Goal: Task Accomplishment & Management: Manage account settings

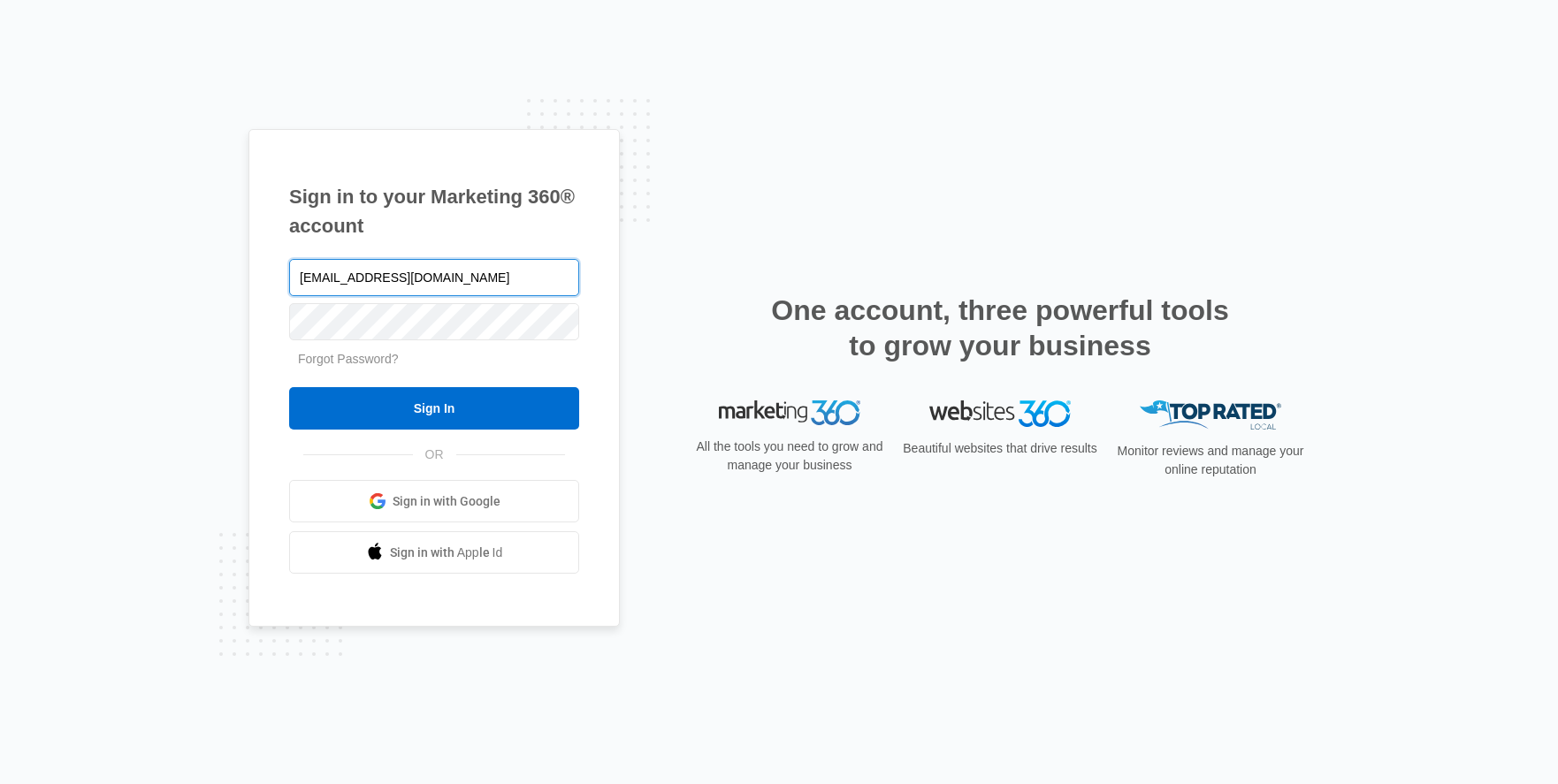
type input "[EMAIL_ADDRESS][DOMAIN_NAME]"
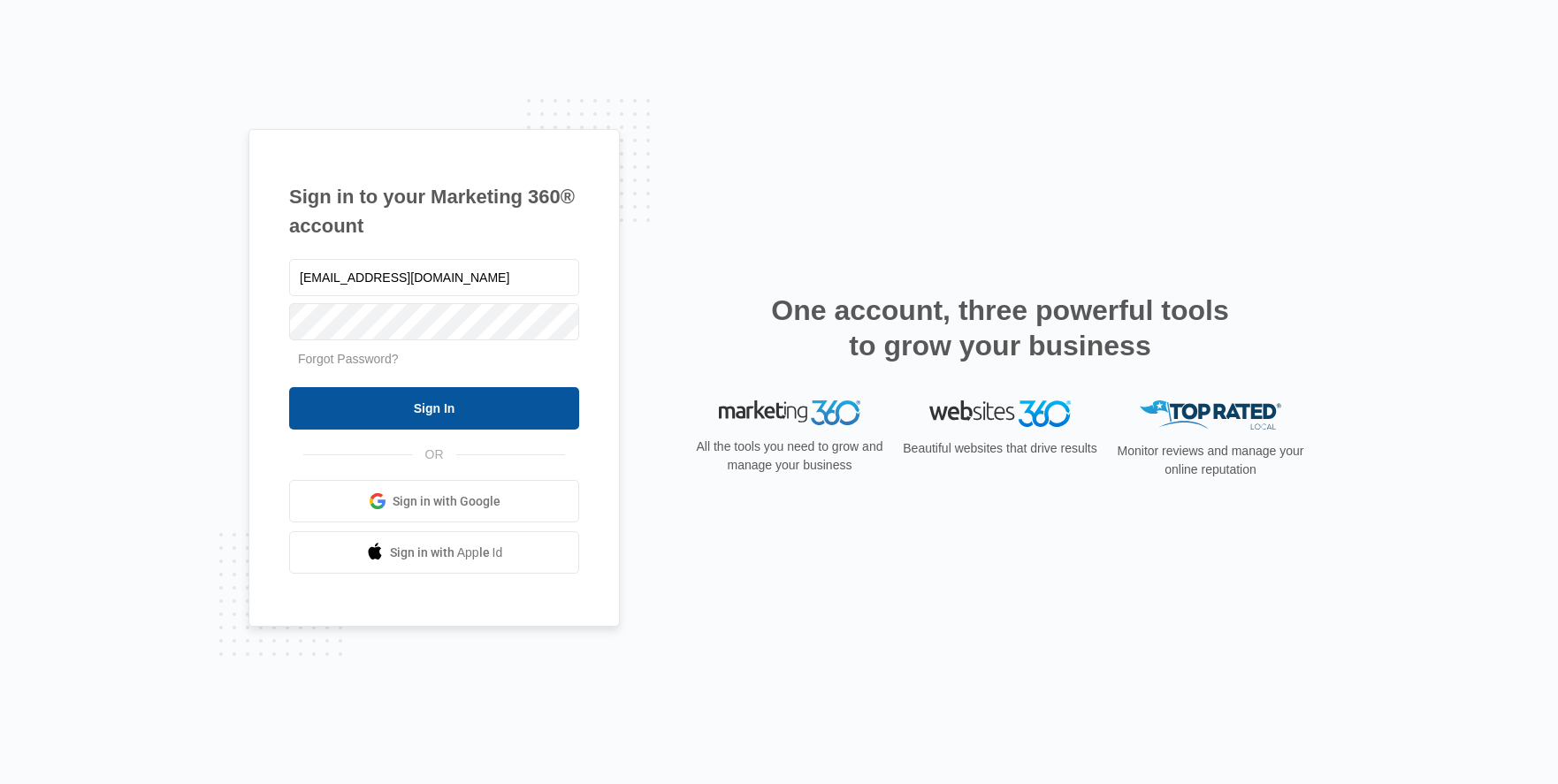
click at [368, 420] on input "Sign In" at bounding box center [434, 408] width 290 height 42
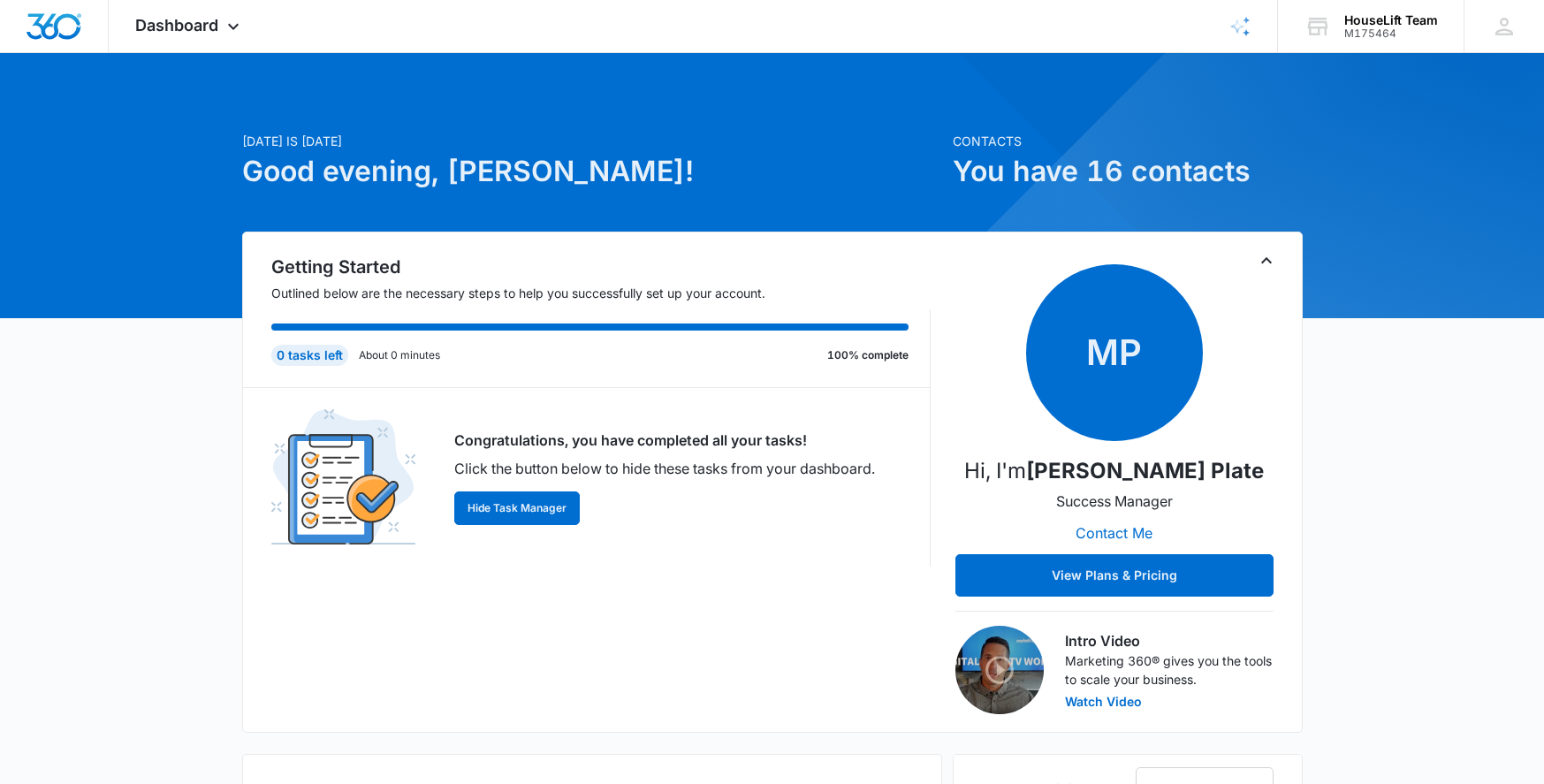
click at [634, 632] on div "Getting Started Outlined below are the necessary steps to help you successfully…" at bounding box center [601, 484] width 660 height 461
click at [1150, 166] on h1 "You have 16 contacts" at bounding box center [1128, 172] width 351 height 42
drag, startPoint x: 589, startPoint y: 671, endPoint x: 547, endPoint y: 644, distance: 49.9
click at [589, 670] on div "Getting Started Outlined below are the necessary steps to help you successfully…" at bounding box center [601, 484] width 660 height 461
click at [847, 603] on div "Getting Started Outlined below are the necessary steps to help you successfully…" at bounding box center [601, 484] width 660 height 461
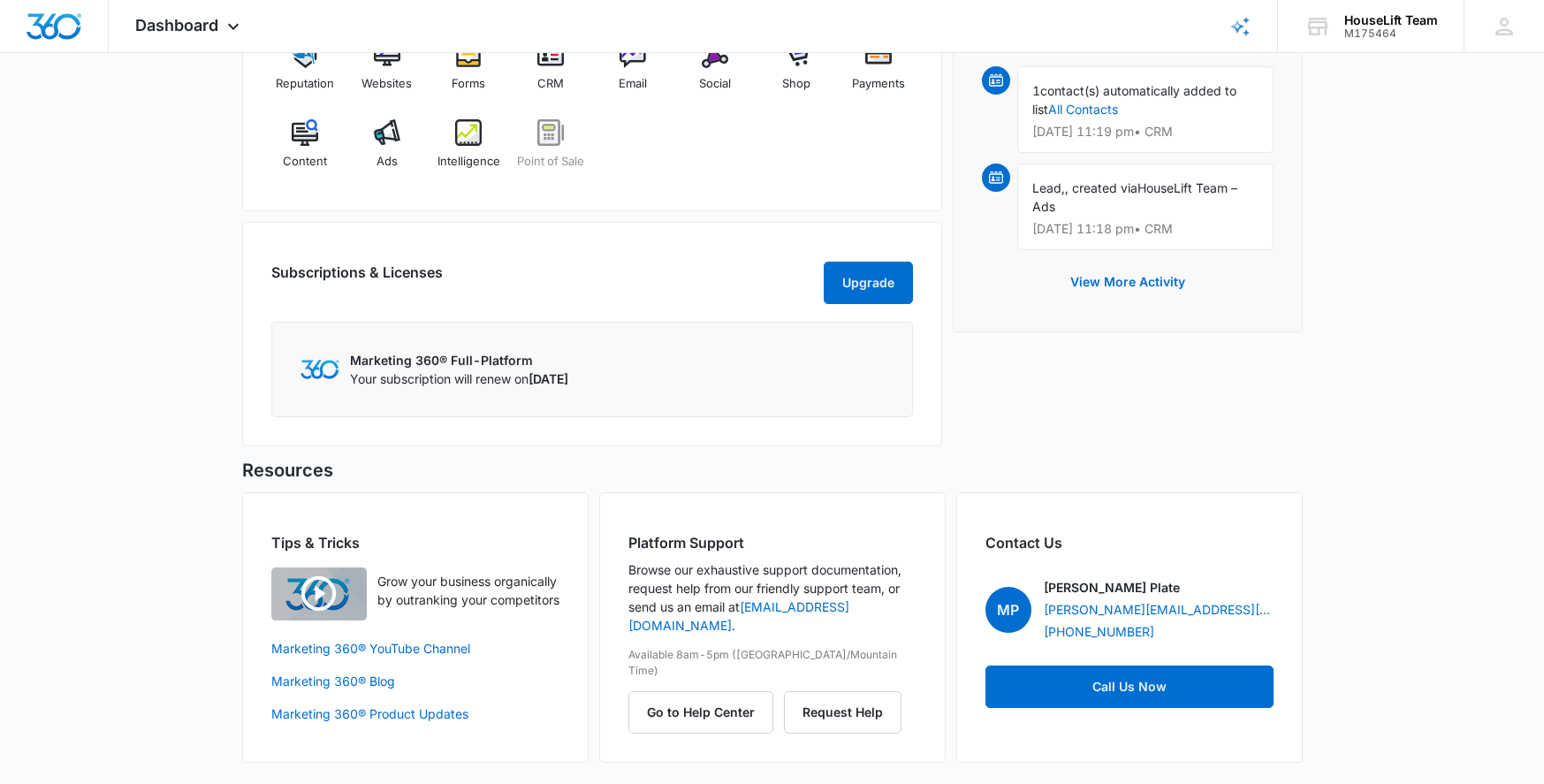
scroll to position [820, 0]
click at [1383, 629] on div "Today is Thursday, October 16th Good evening, Henry! Contacts You have 16 conta…" at bounding box center [772, 28] width 1544 height 1511
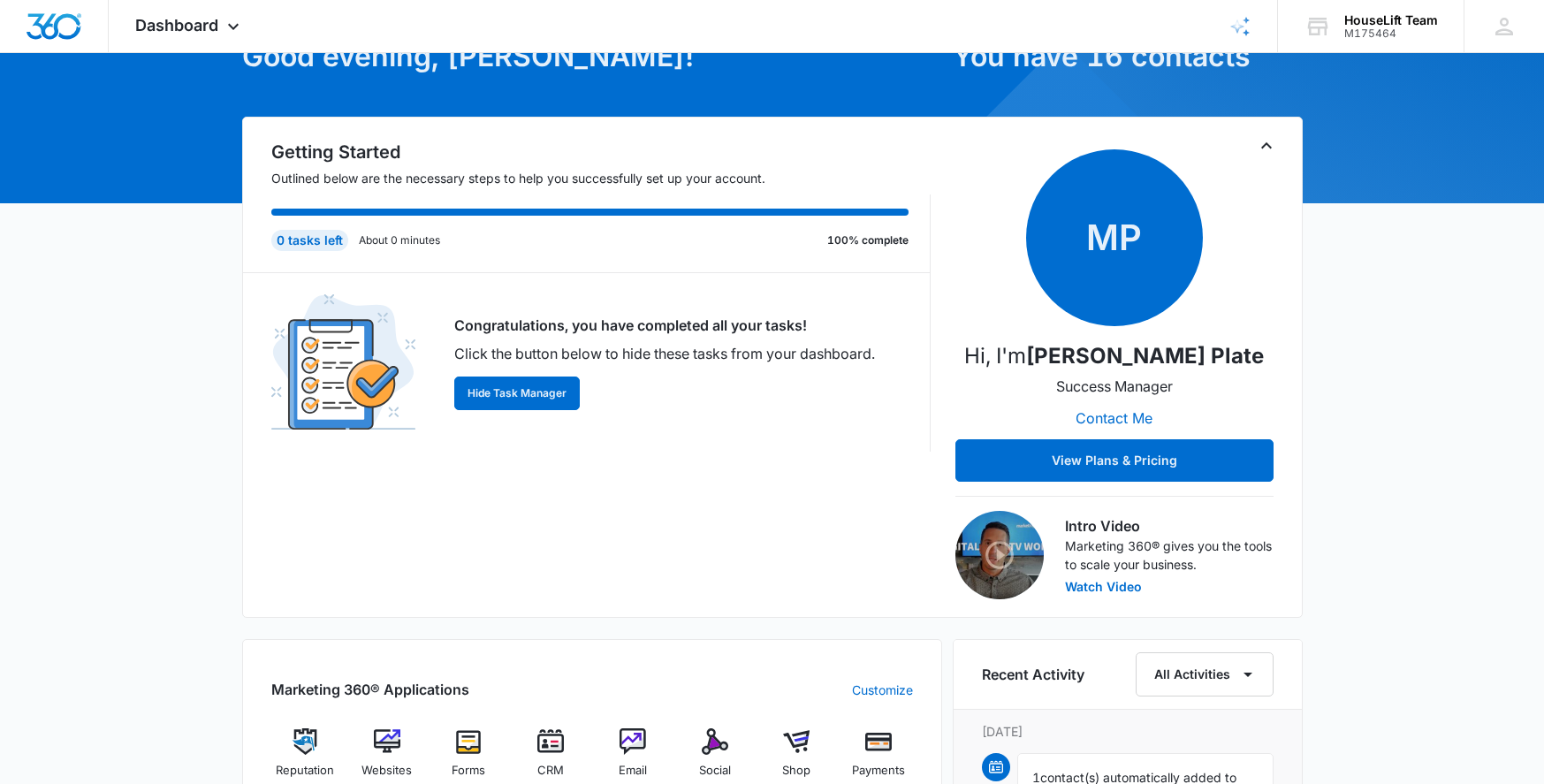
scroll to position [0, 0]
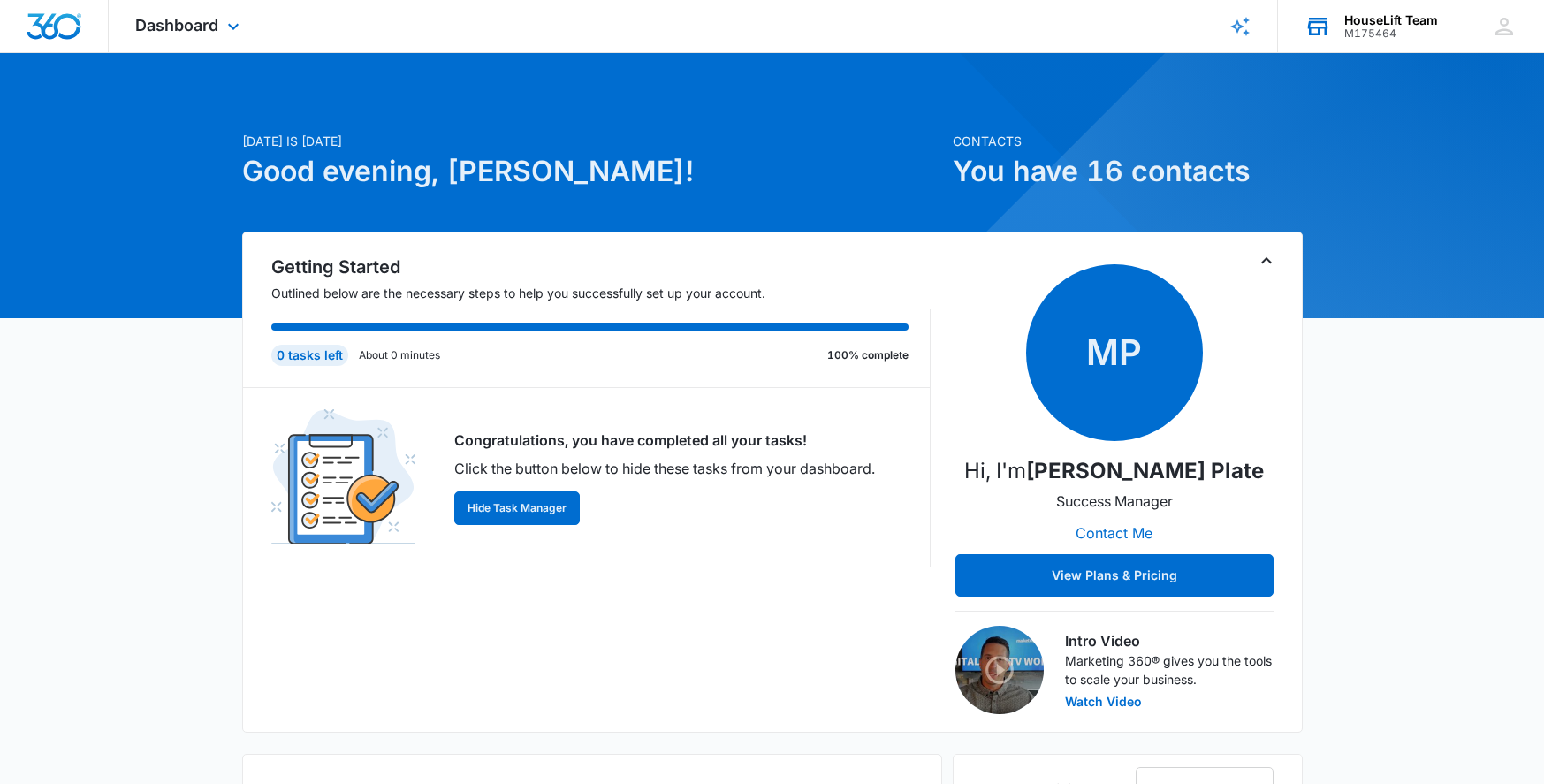
click at [1399, 16] on div "HouseLift Team" at bounding box center [1391, 20] width 94 height 14
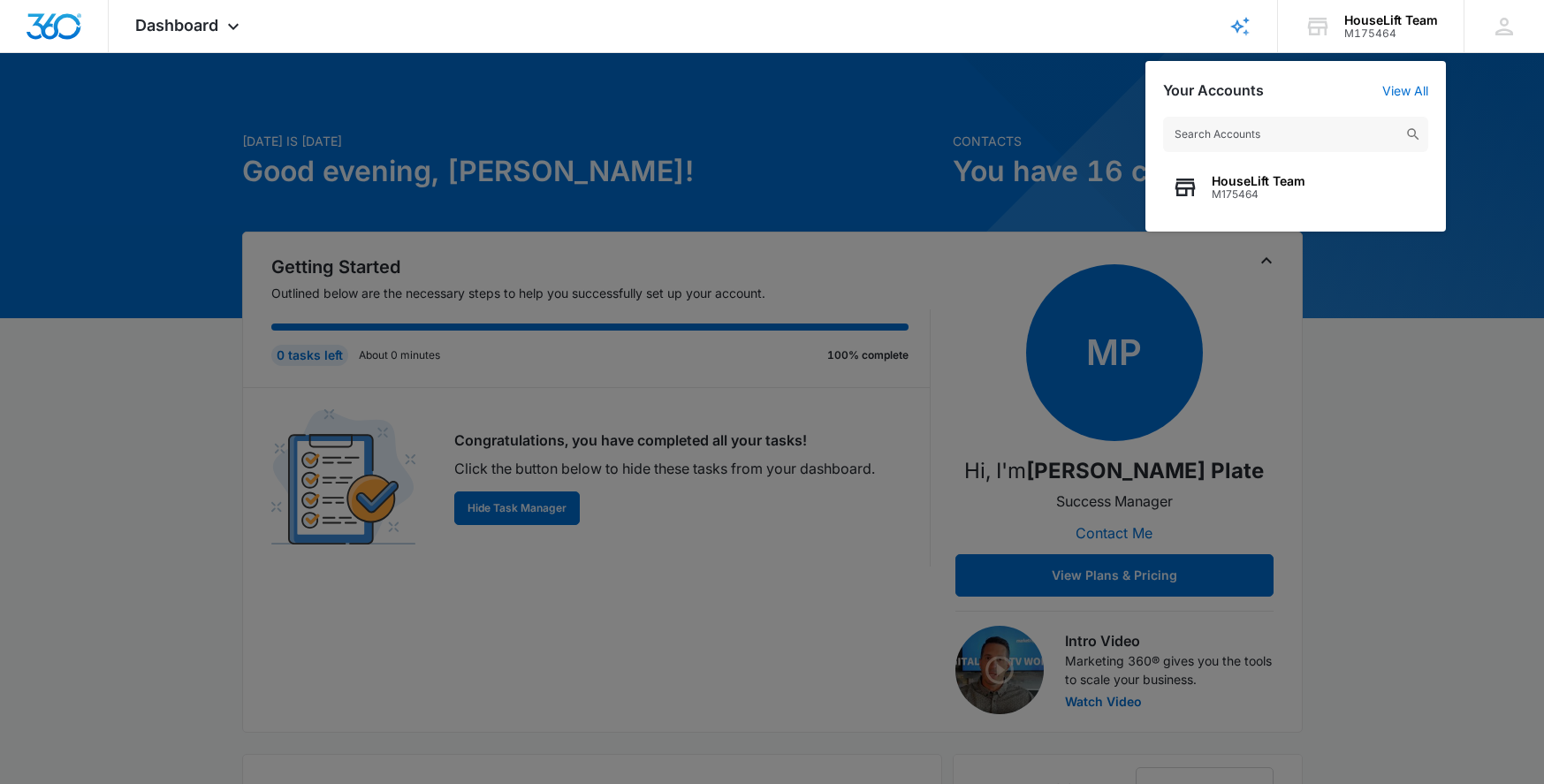
click at [1423, 579] on div at bounding box center [772, 392] width 1544 height 784
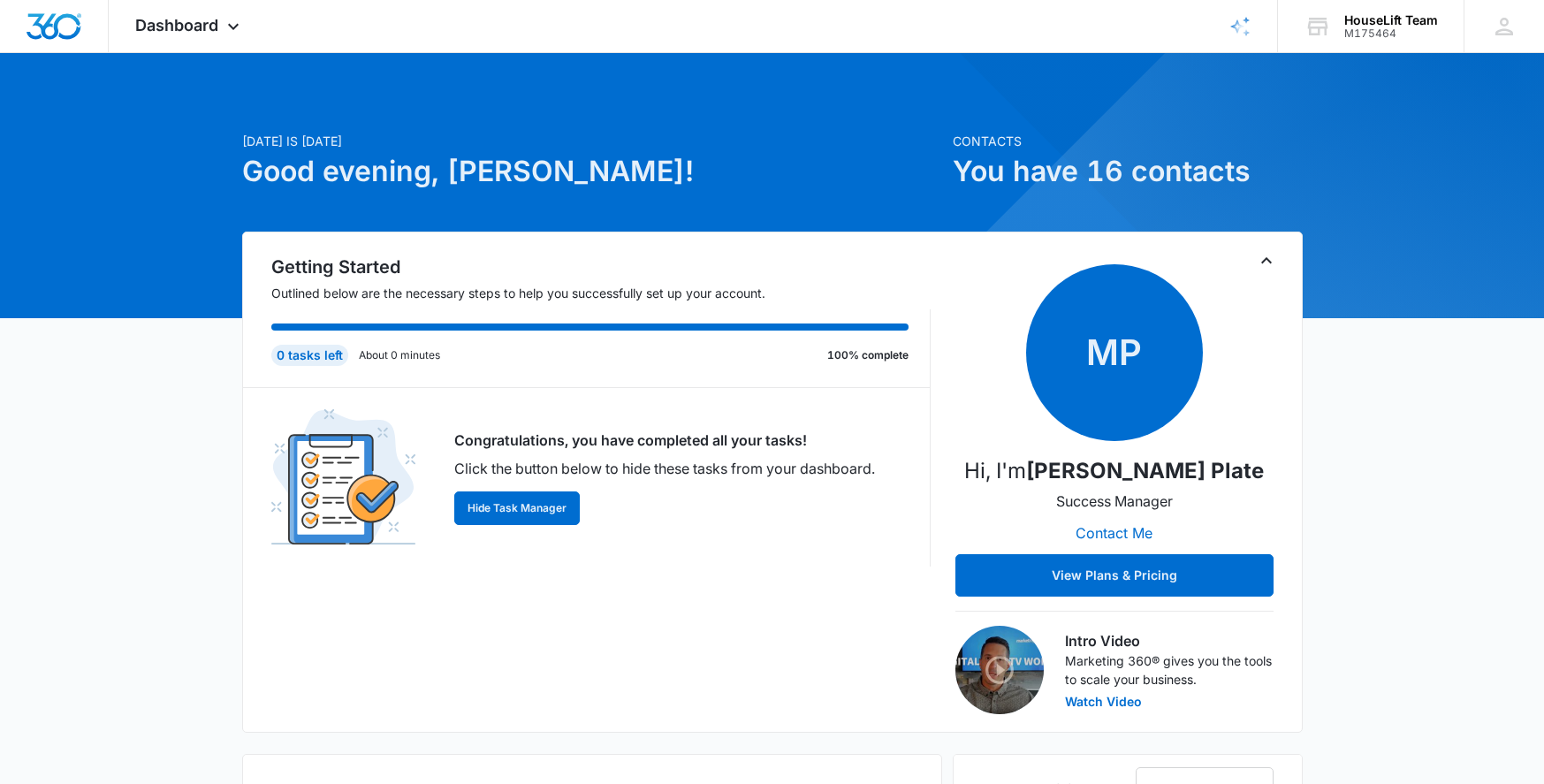
click at [689, 626] on div "Getting Started Outlined below are the necessary steps to help you successfully…" at bounding box center [601, 484] width 660 height 461
click at [395, 350] on p "About 0 minutes" at bounding box center [400, 355] width 81 height 15
click at [686, 595] on div "Getting Started Outlined below are the necessary steps to help you successfully…" at bounding box center [601, 484] width 660 height 461
click at [1098, 169] on h1 "You have 16 contacts" at bounding box center [1128, 172] width 351 height 42
click at [994, 141] on p "Contacts" at bounding box center [1128, 140] width 351 height 18
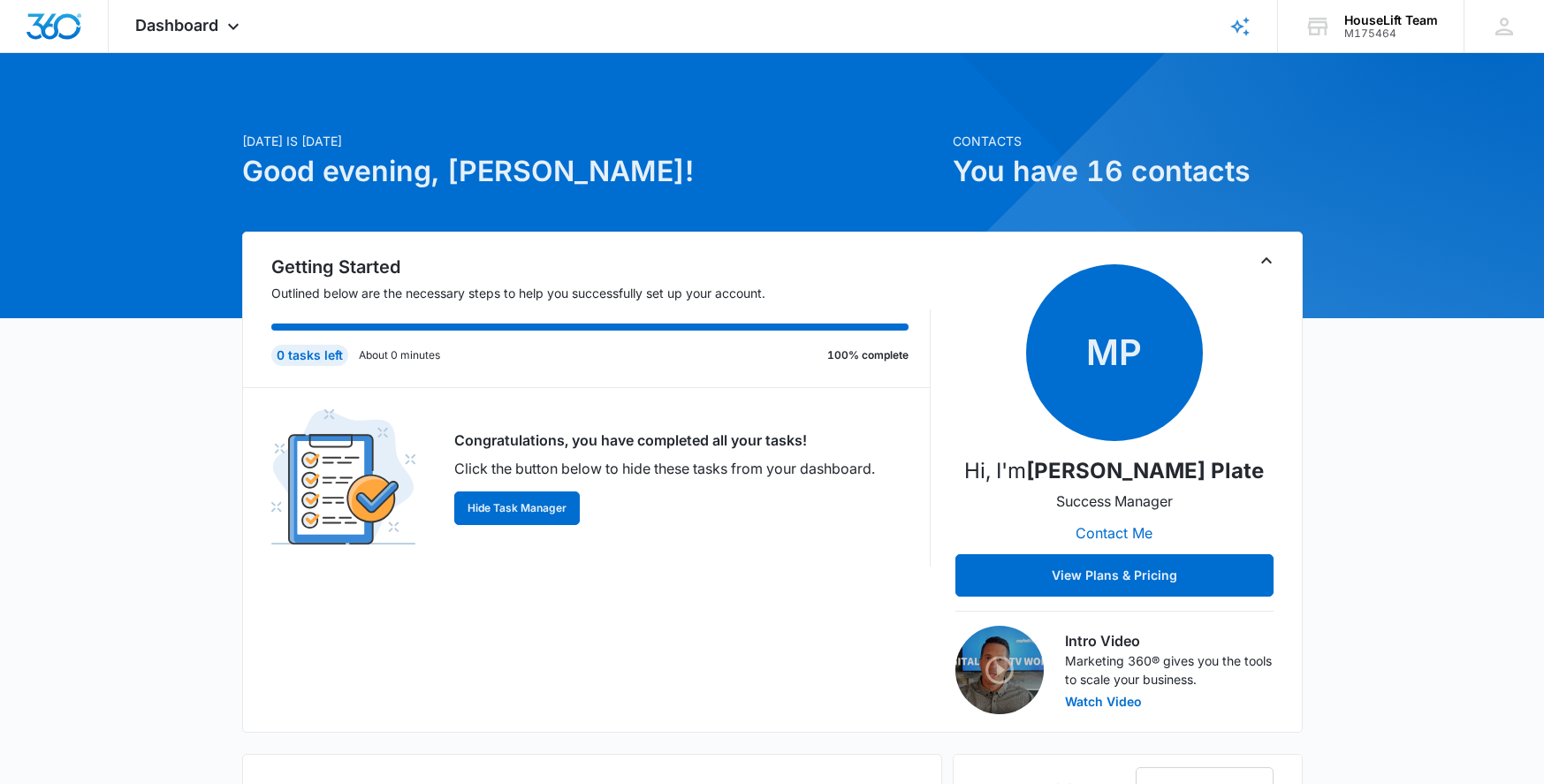
click at [1266, 260] on icon "Toggle Collapse" at bounding box center [1267, 261] width 21 height 21
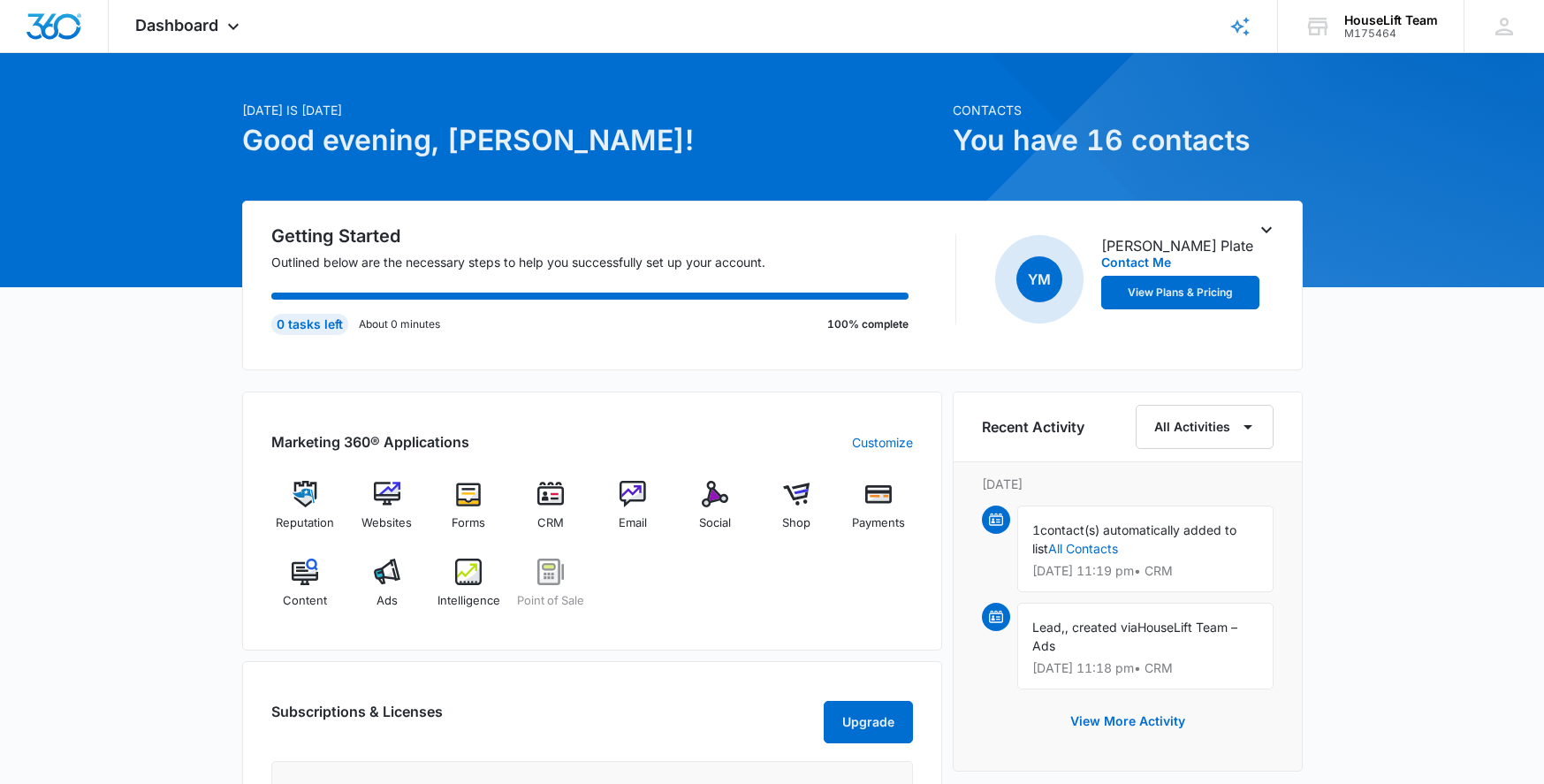
scroll to position [32, 0]
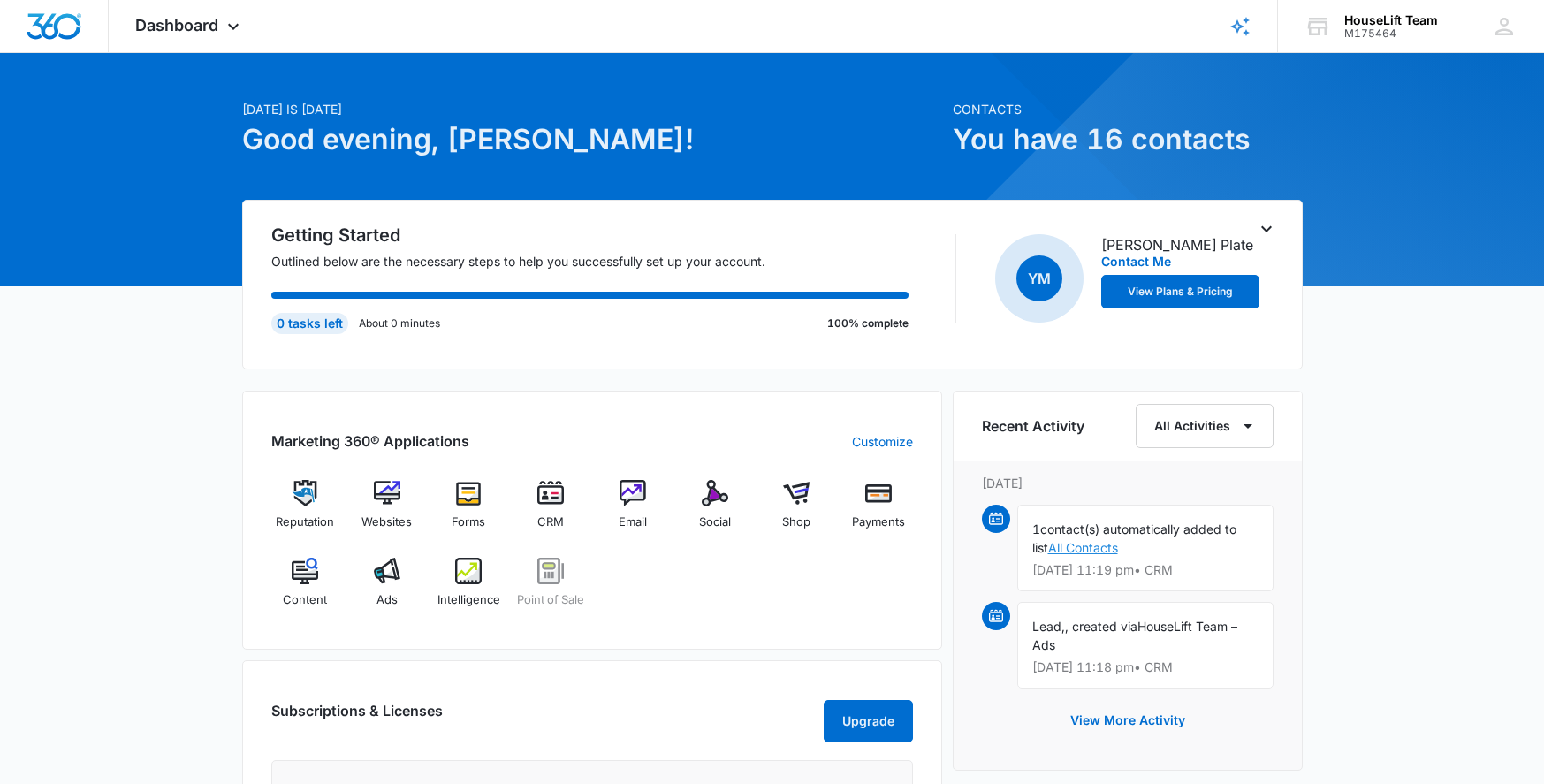
click at [1084, 549] on link "All Contacts" at bounding box center [1083, 547] width 70 height 15
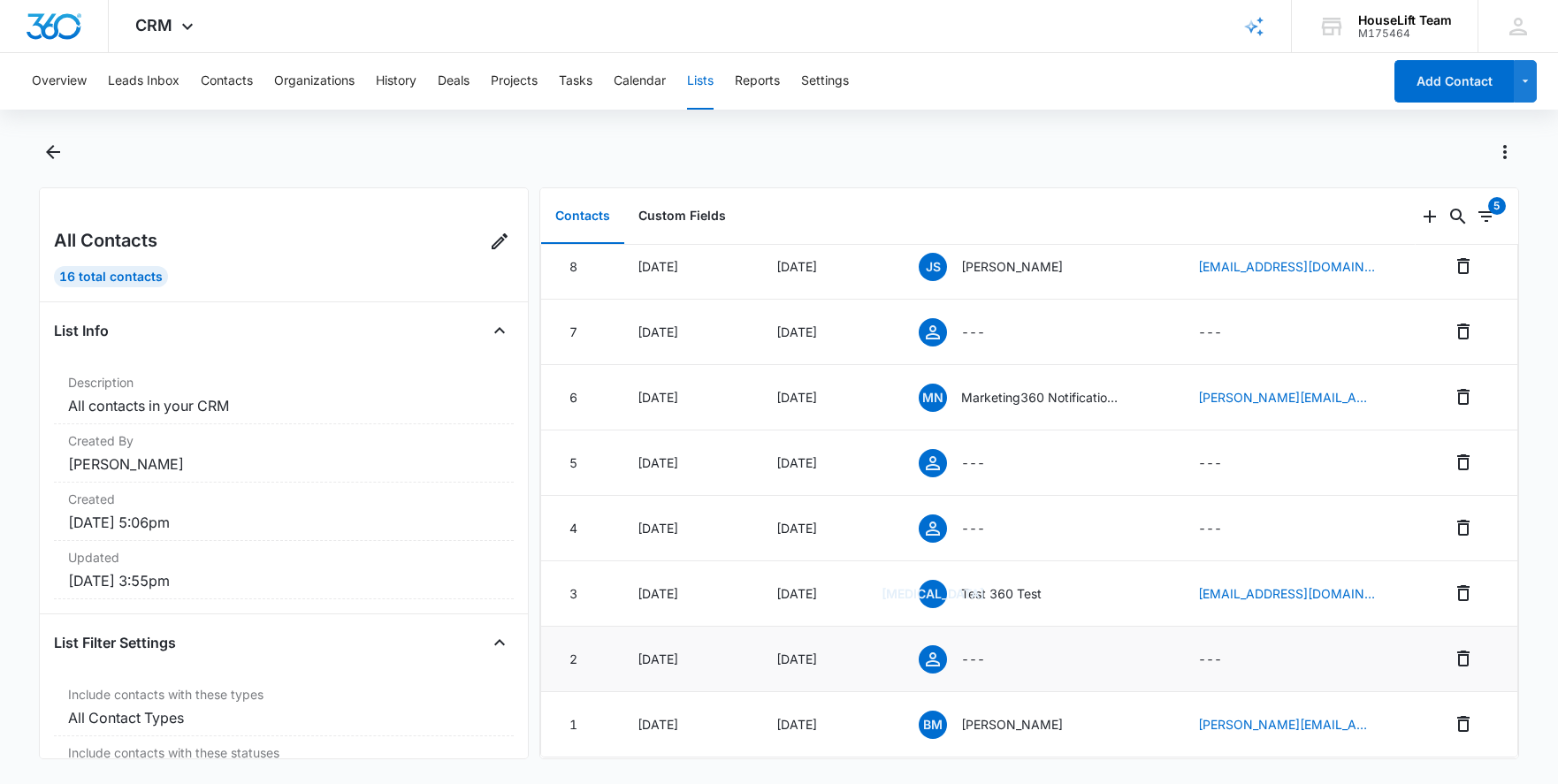
scroll to position [592, 0]
click at [967, 662] on p "---" at bounding box center [973, 657] width 24 height 18
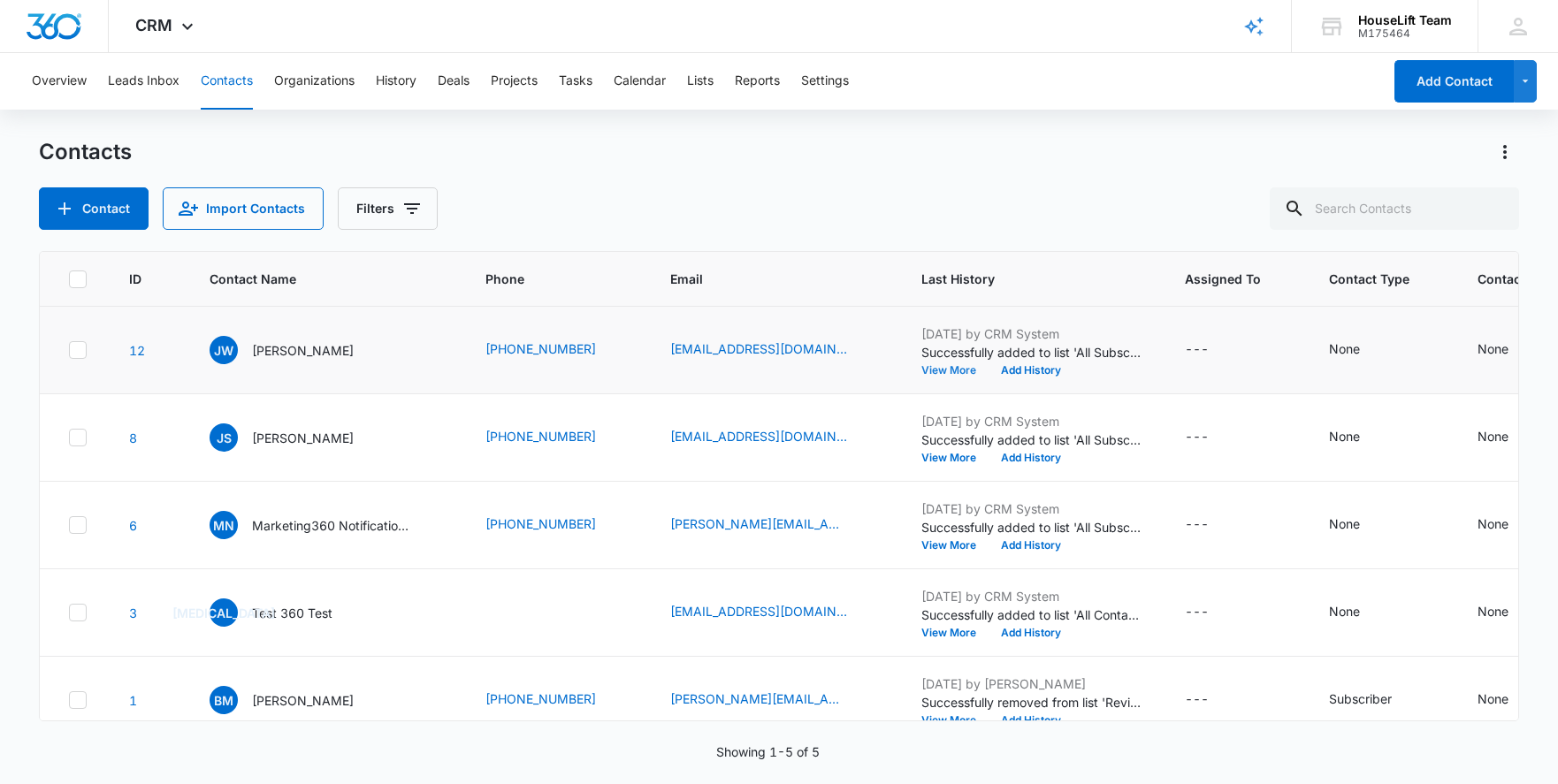
click at [949, 371] on button "View More" at bounding box center [955, 370] width 68 height 11
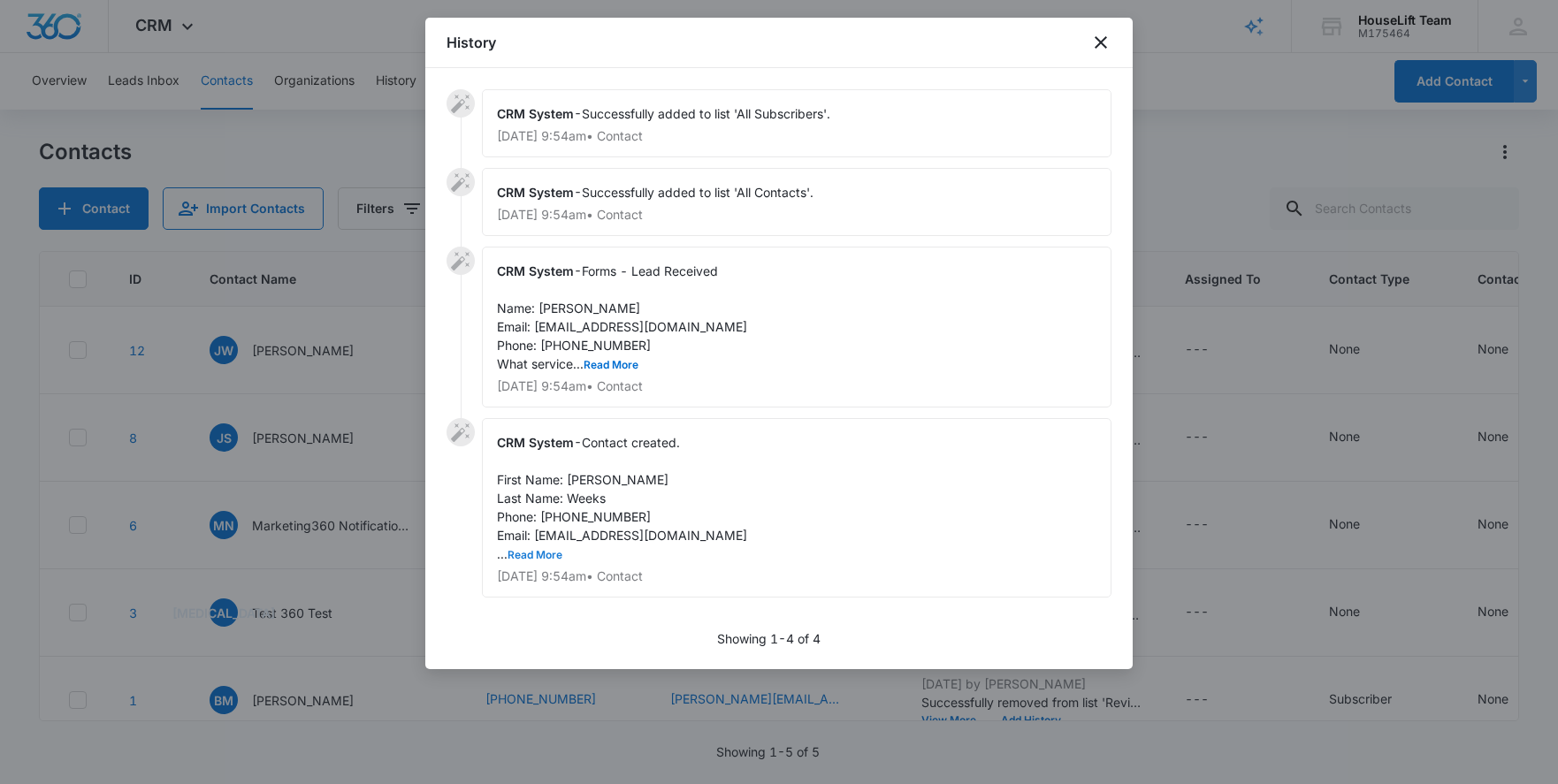
click at [539, 556] on button "Read More" at bounding box center [535, 554] width 55 height 11
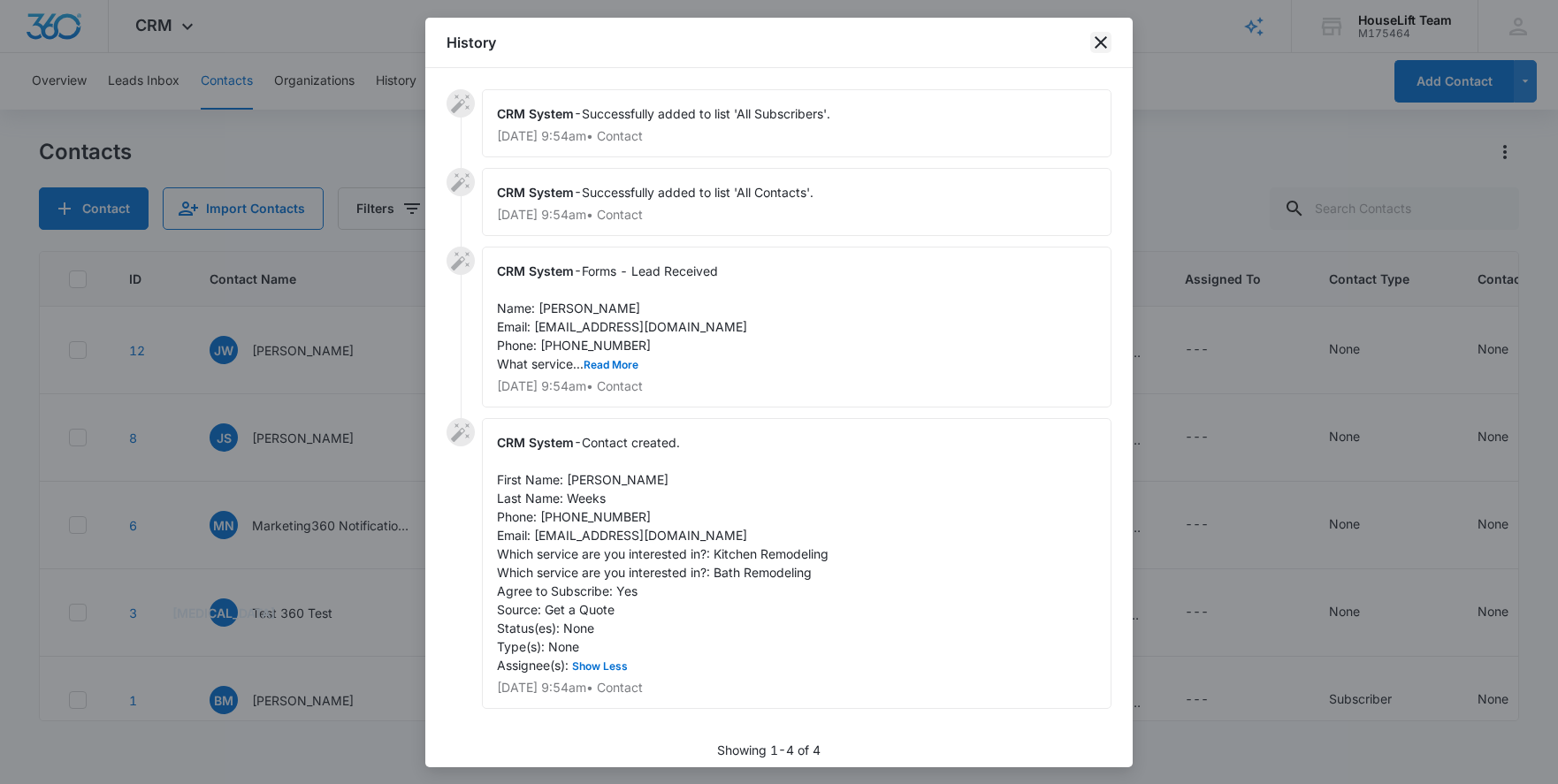
click at [1105, 40] on icon "close" at bounding box center [1101, 42] width 21 height 21
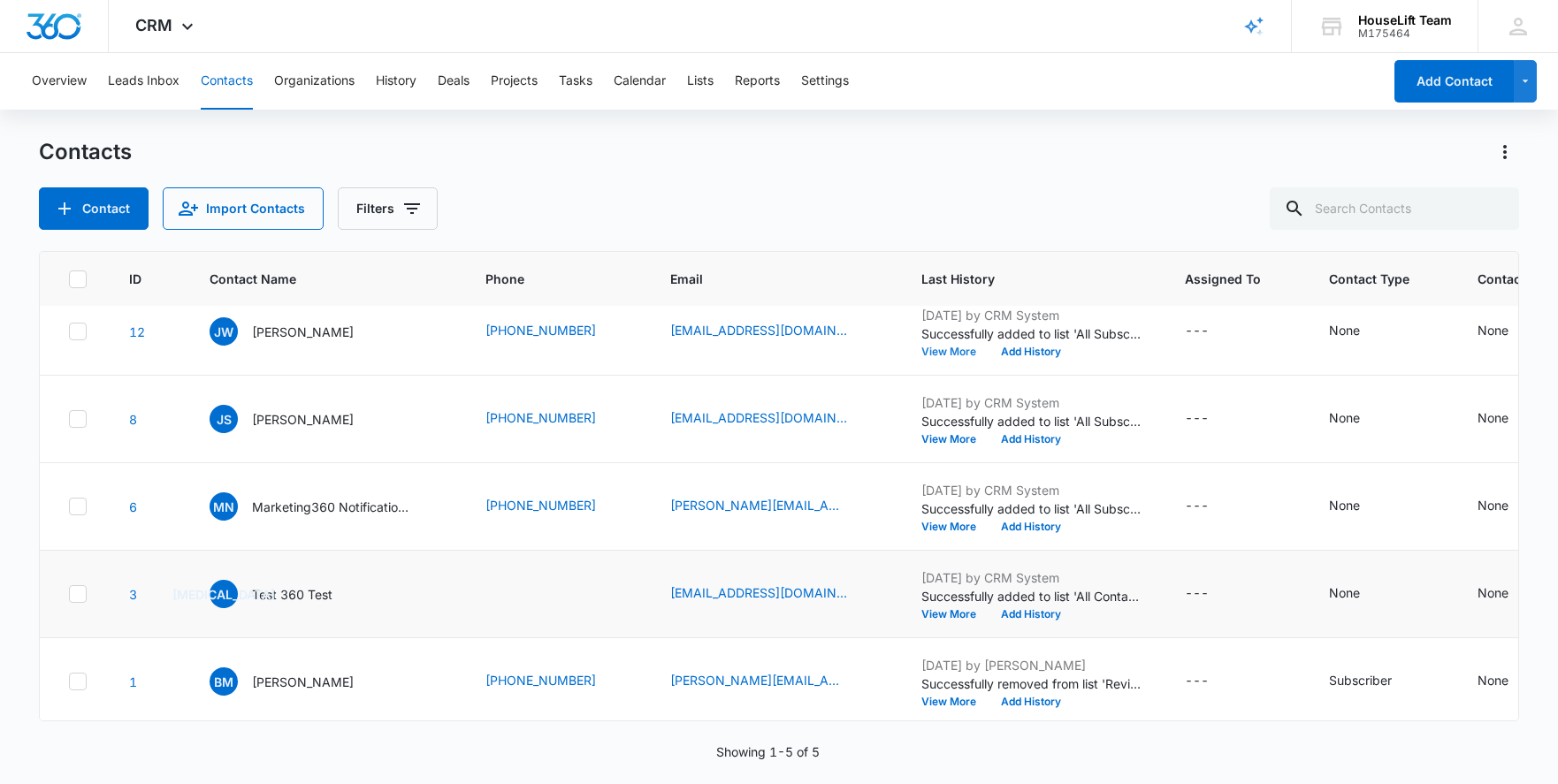
scroll to position [37, 0]
